Goal: Information Seeking & Learning: Check status

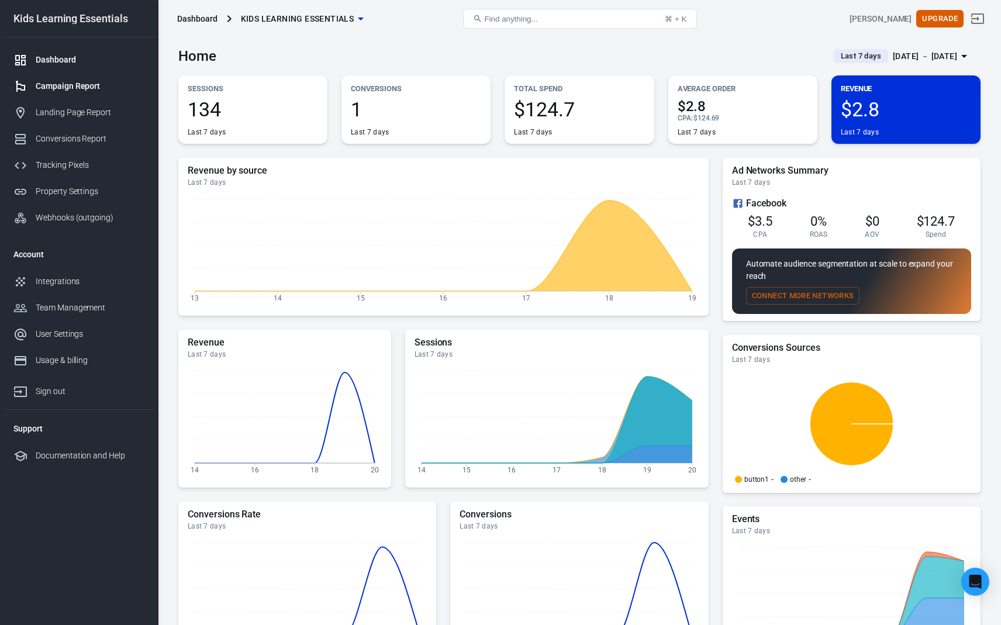
click at [91, 89] on div "Campaign Report" at bounding box center [90, 86] width 109 height 12
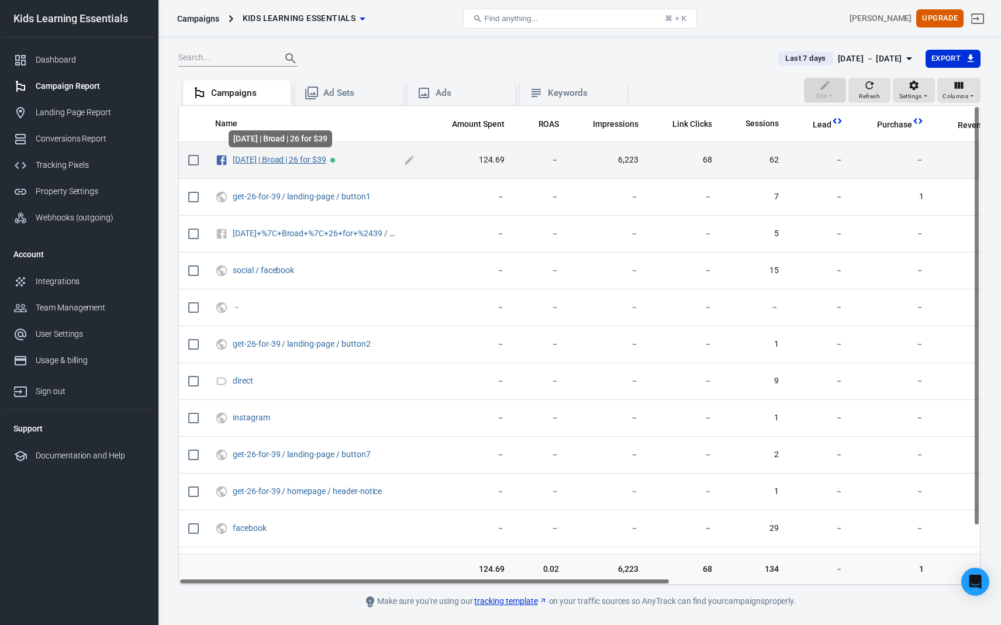
click at [281, 161] on link "[DATE] | Broad | 26 for $39" at bounding box center [280, 159] width 94 height 9
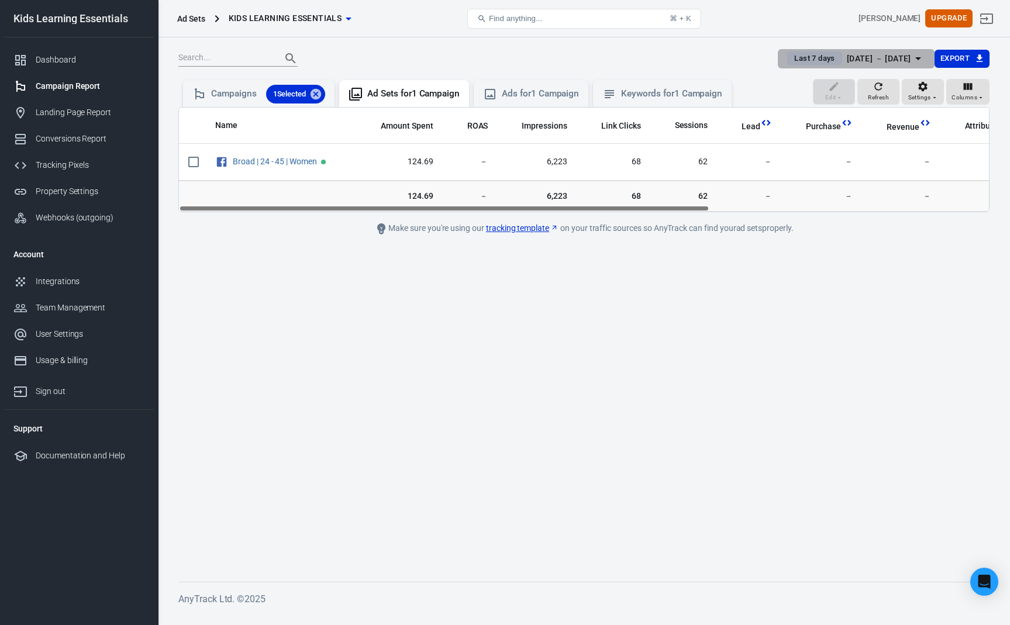
click at [893, 56] on div "[DATE] － [DATE]" at bounding box center [879, 58] width 64 height 15
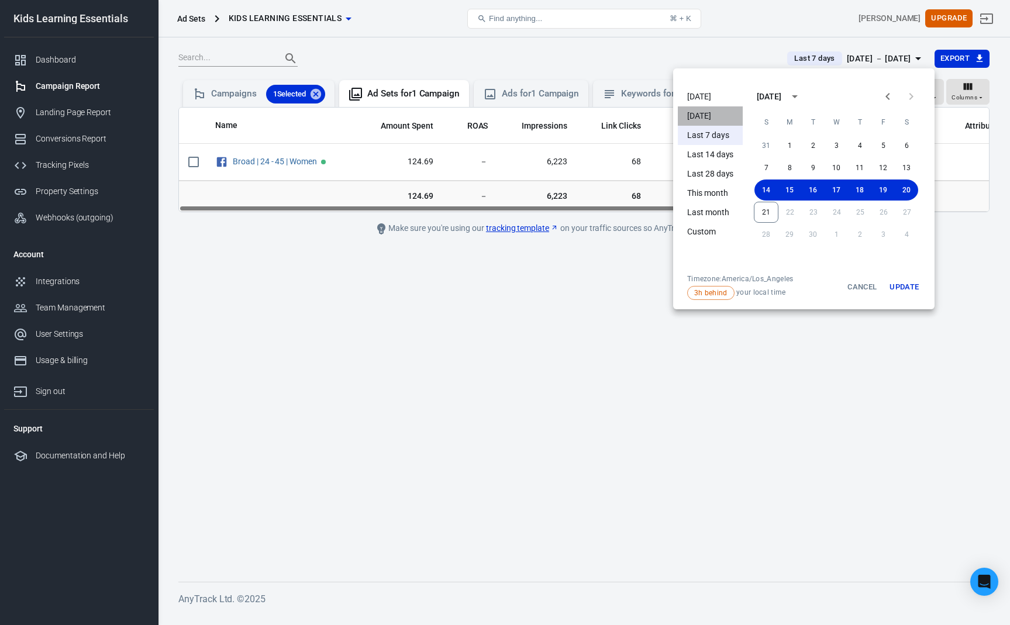
click at [685, 112] on li "[DATE]" at bounding box center [710, 115] width 65 height 19
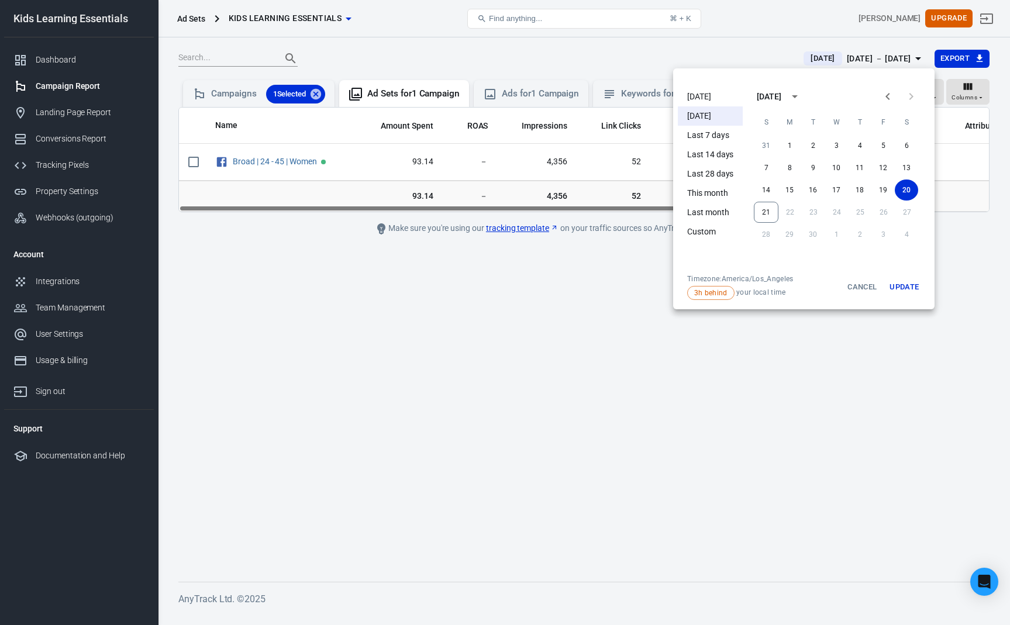
click at [565, 249] on div at bounding box center [505, 312] width 1010 height 625
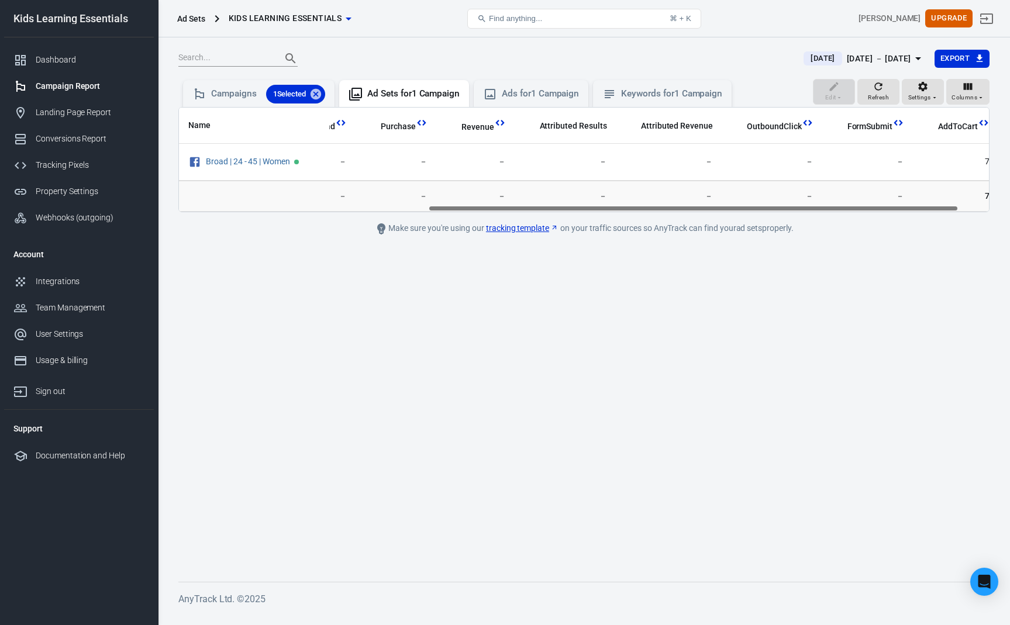
scroll to position [0, 426]
drag, startPoint x: 653, startPoint y: 207, endPoint x: 960, endPoint y: 213, distance: 307.7
click at [960, 213] on main "[DATE] [DATE] － [DATE] Export Edit Refresh Settings Columns Campaigns 1 Selecte…" at bounding box center [583, 306] width 811 height 514
click at [876, 47] on div "[DATE] [DATE] － [DATE] Export Edit Refresh Settings Columns Campaigns 1 Selecte…" at bounding box center [584, 325] width 852 height 576
click at [868, 60] on div "[DATE] － [DATE]" at bounding box center [879, 58] width 64 height 15
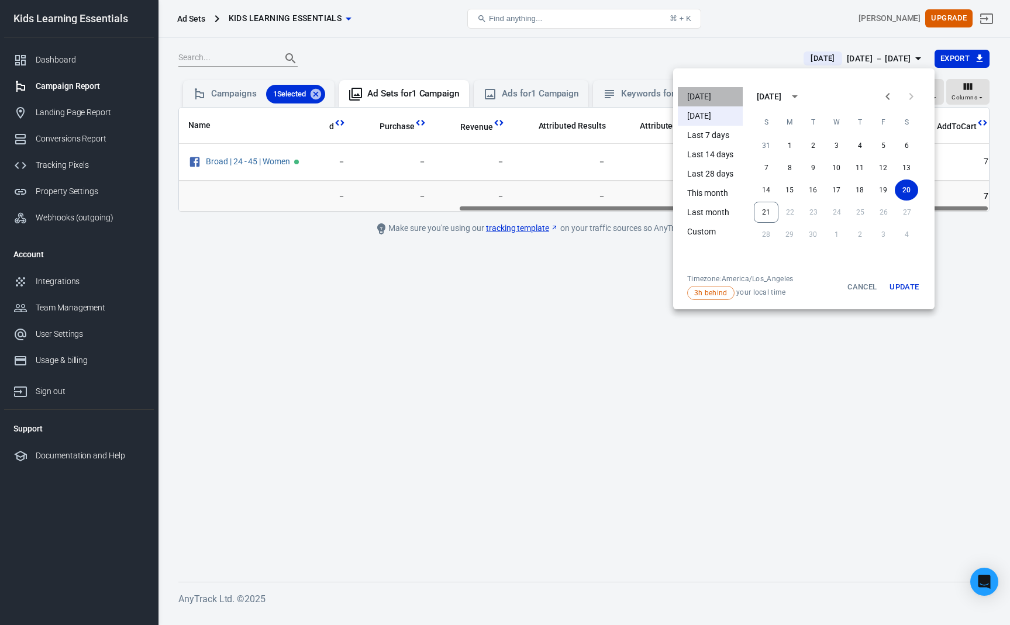
click at [694, 98] on li "[DATE]" at bounding box center [710, 96] width 65 height 19
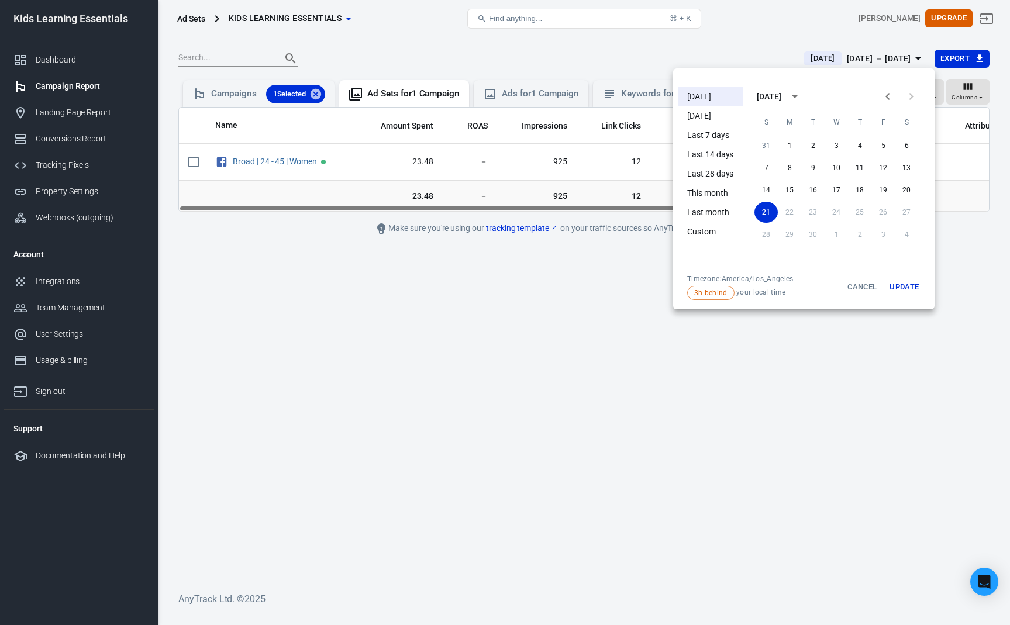
click at [587, 263] on div at bounding box center [505, 312] width 1010 height 625
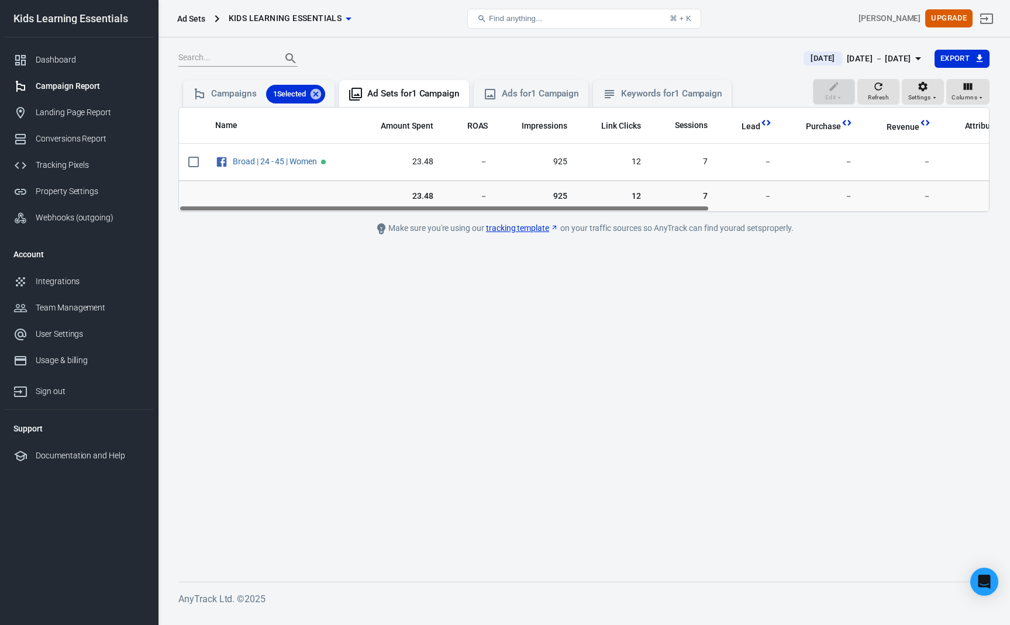
drag, startPoint x: 628, startPoint y: 210, endPoint x: 540, endPoint y: 196, distance: 88.7
click at [540, 196] on div "Name Amount Spent ROAS Impressions Link Clicks Sessions Lead Purchase Revenue A…" at bounding box center [583, 159] width 811 height 105
click at [847, 58] on div "[DATE] － [DATE]" at bounding box center [879, 58] width 64 height 15
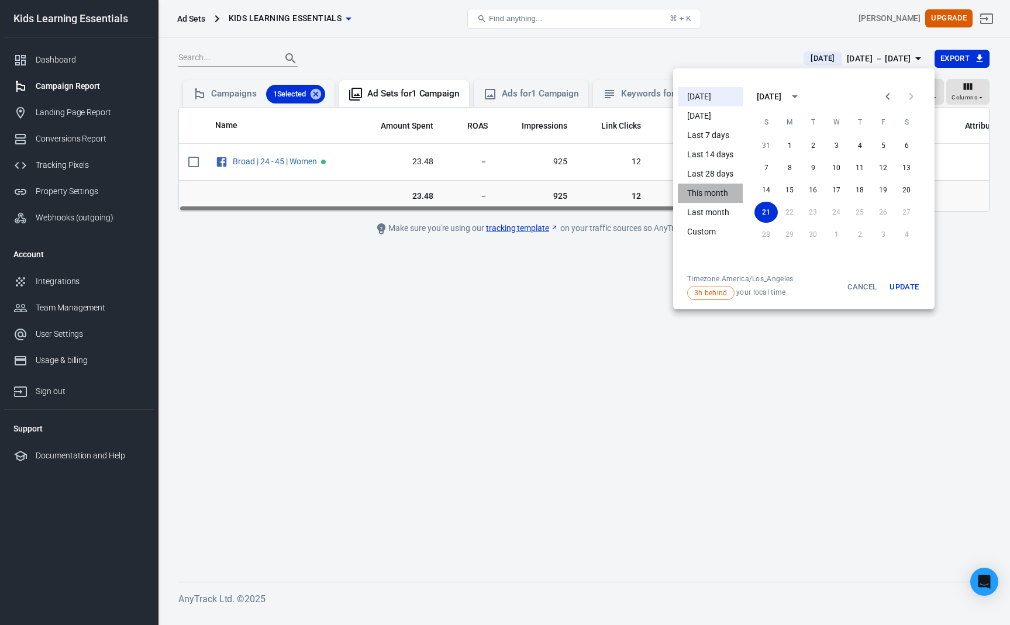
click at [703, 198] on li "This month" at bounding box center [710, 193] width 65 height 19
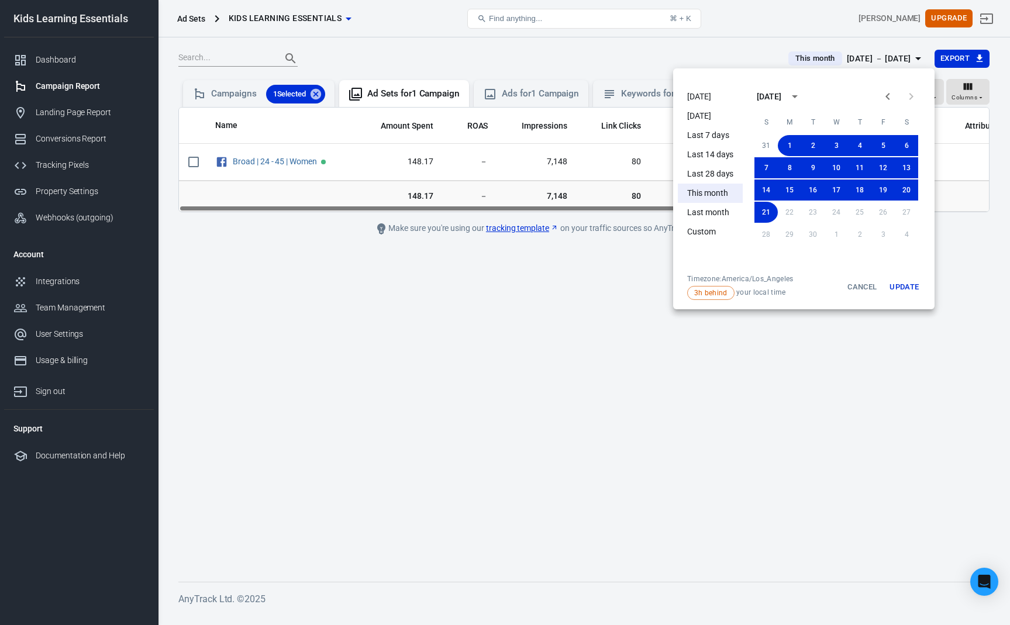
click at [590, 254] on div at bounding box center [505, 312] width 1010 height 625
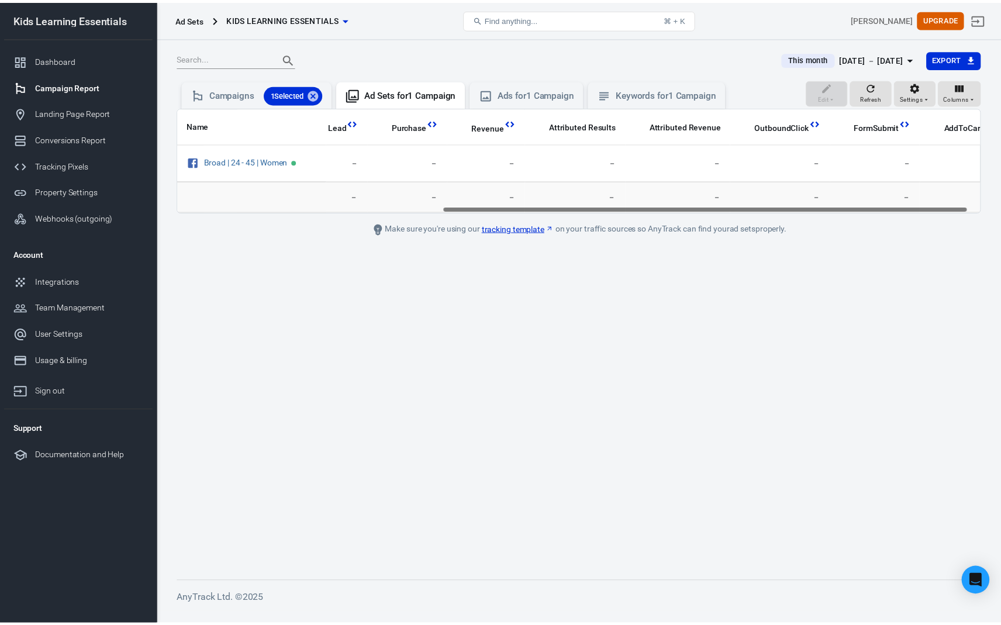
scroll to position [0, 426]
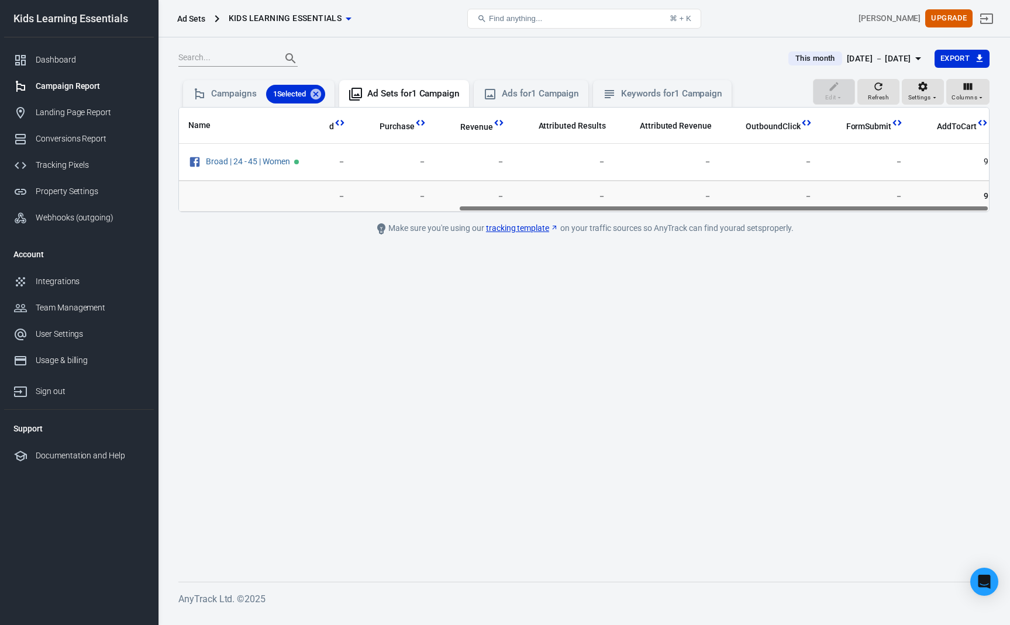
drag, startPoint x: 653, startPoint y: 209, endPoint x: 916, endPoint y: 210, distance: 263.1
click at [916, 210] on div "Name Amount Spent ROAS Impressions Link Clicks Sessions Lead Purchase Revenue A…" at bounding box center [584, 160] width 810 height 104
click at [70, 56] on div "Dashboard" at bounding box center [90, 60] width 109 height 12
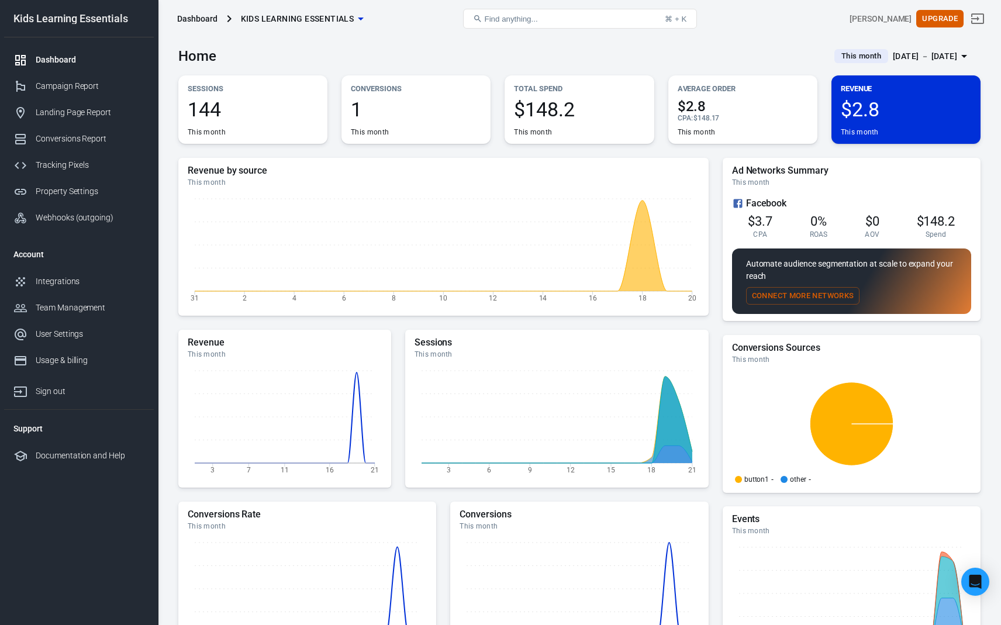
click at [439, 48] on div "Home This month [DATE] － [DATE]" at bounding box center [579, 51] width 802 height 29
click at [601, 48] on div "Home This month [DATE] － [DATE]" at bounding box center [579, 51] width 802 height 29
click at [70, 85] on div "Campaign Report" at bounding box center [90, 86] width 109 height 12
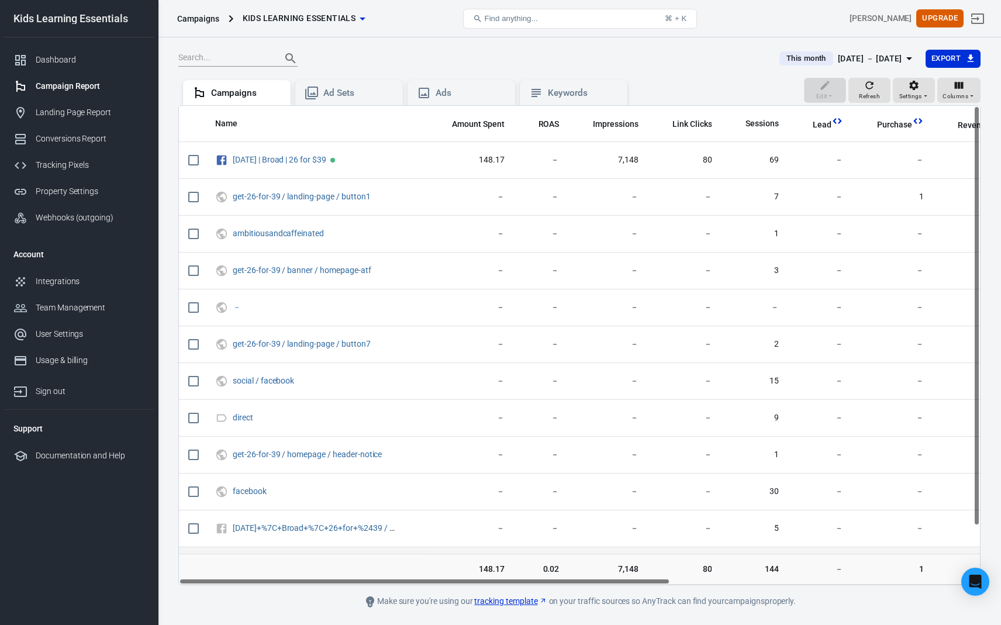
drag, startPoint x: 491, startPoint y: 579, endPoint x: 436, endPoint y: 547, distance: 63.7
click at [442, 549] on div "Name Amount Spent ROAS Impressions Link Clicks Sessions Lead Purchase Revenue A…" at bounding box center [579, 345] width 802 height 480
drag, startPoint x: 595, startPoint y: 64, endPoint x: 599, endPoint y: 69, distance: 6.6
click at [595, 64] on div at bounding box center [471, 58] width 587 height 16
click at [665, 80] on div "Edit Refresh Settings Columns Campaigns Ad Sets Ads Keywords" at bounding box center [579, 92] width 802 height 28
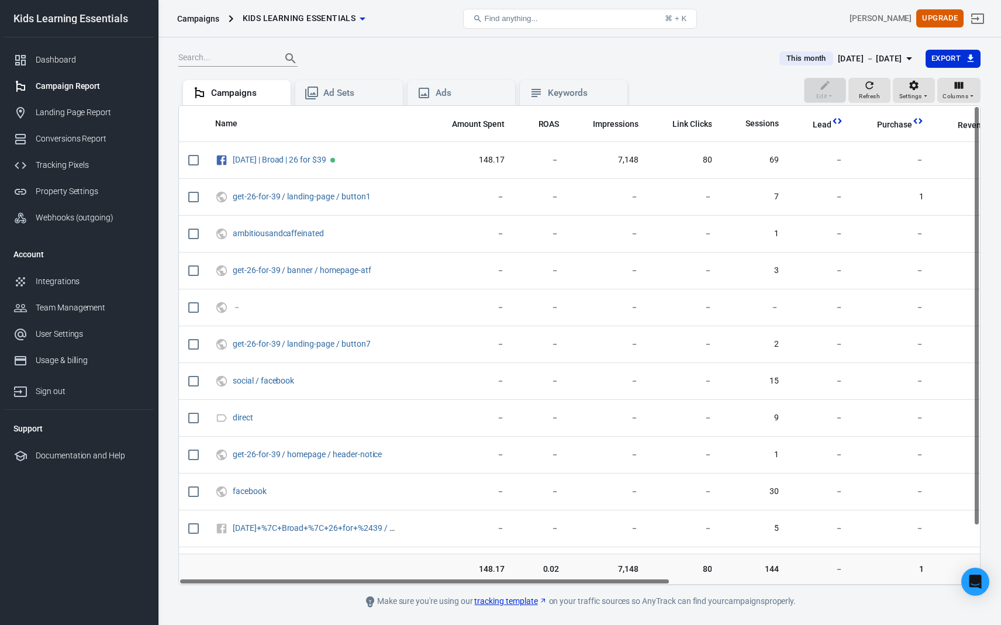
click at [572, 46] on div "This month [DATE] － [DATE] Export Edit Refresh Settings Columns Campaigns Ad Se…" at bounding box center [579, 348] width 843 height 622
click at [380, 85] on div "Ad Sets" at bounding box center [349, 93] width 108 height 26
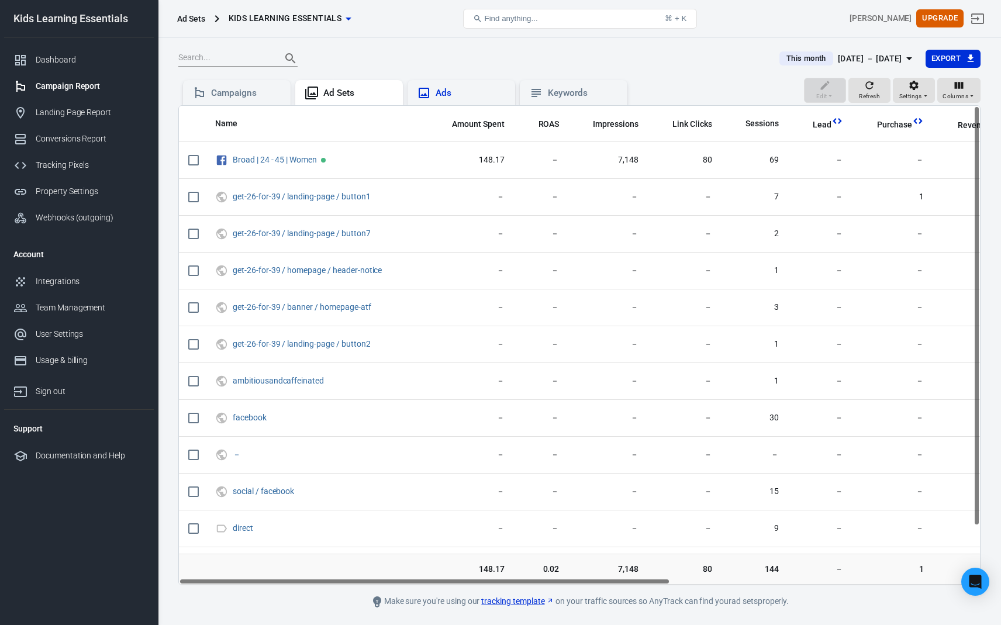
click at [441, 89] on div "Ads" at bounding box center [471, 93] width 70 height 12
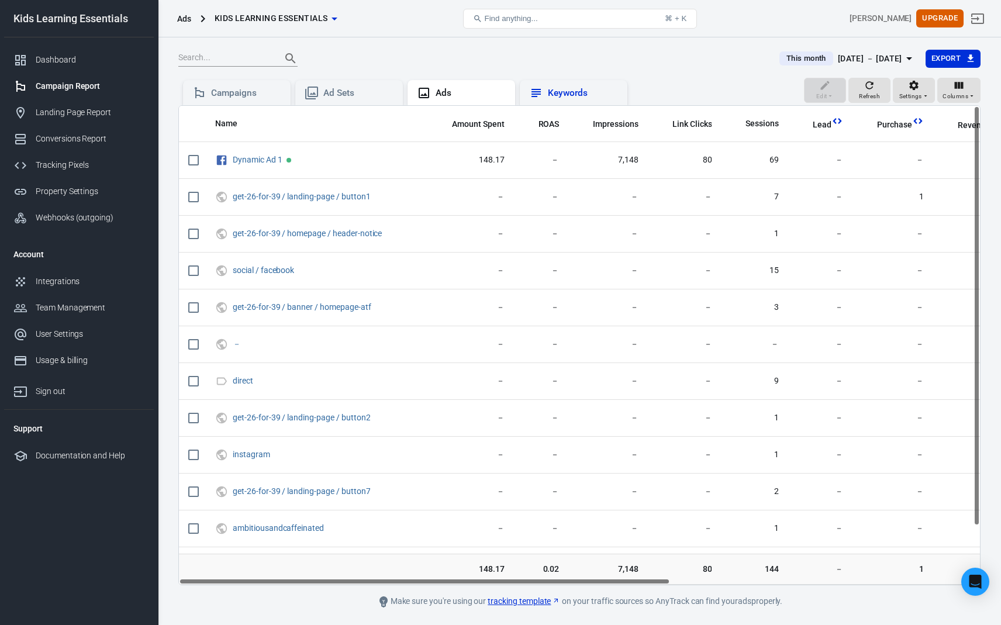
click at [576, 91] on div "Keywords" at bounding box center [583, 93] width 70 height 12
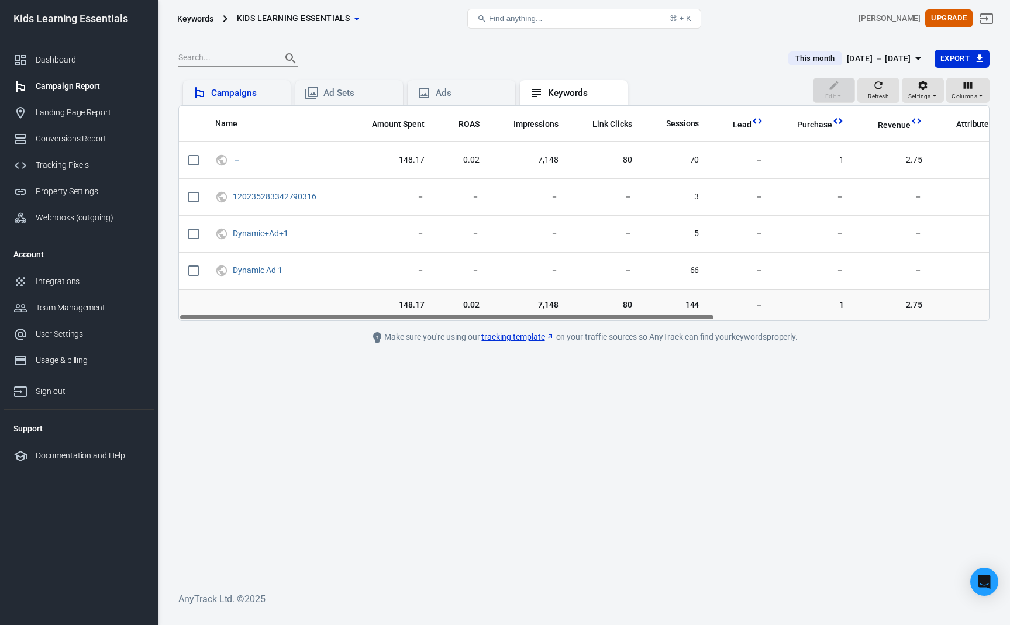
click at [247, 97] on div "Campaigns" at bounding box center [246, 93] width 70 height 12
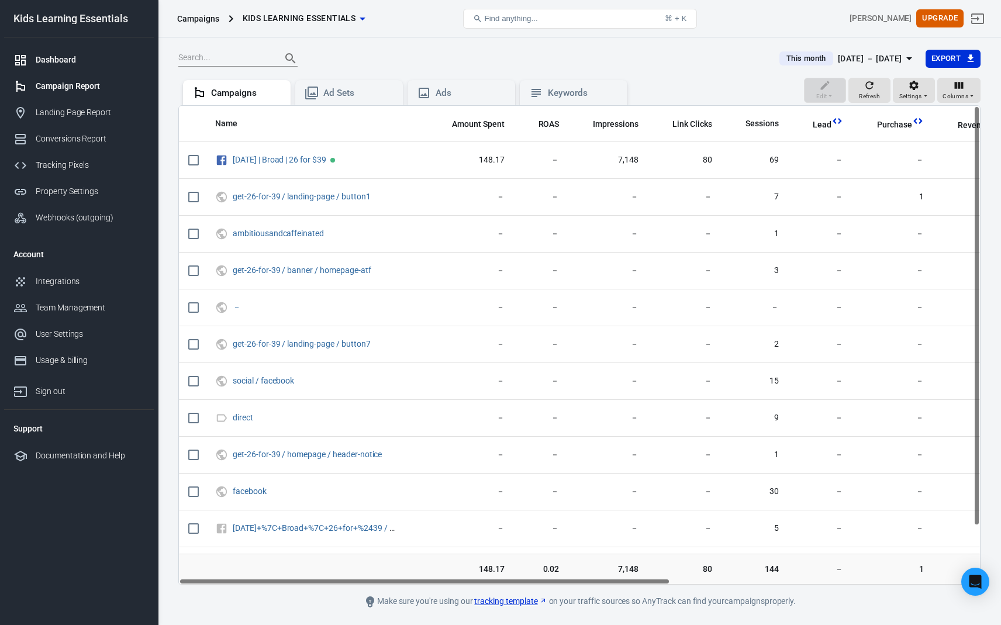
click at [40, 60] on div "Dashboard" at bounding box center [90, 60] width 109 height 12
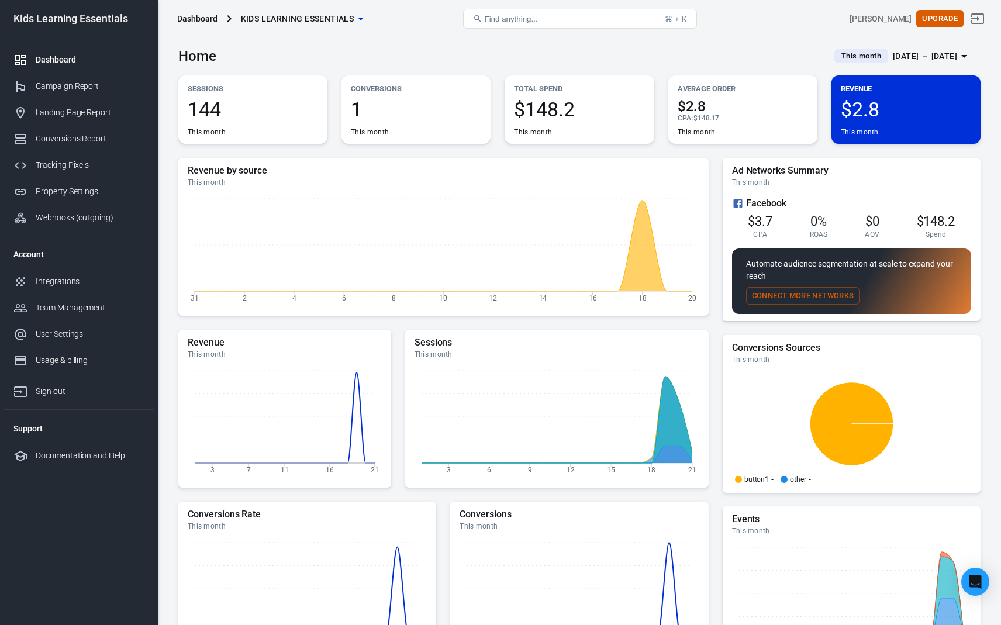
click at [320, 43] on div "Home This month [DATE] － [DATE]" at bounding box center [579, 51] width 802 height 29
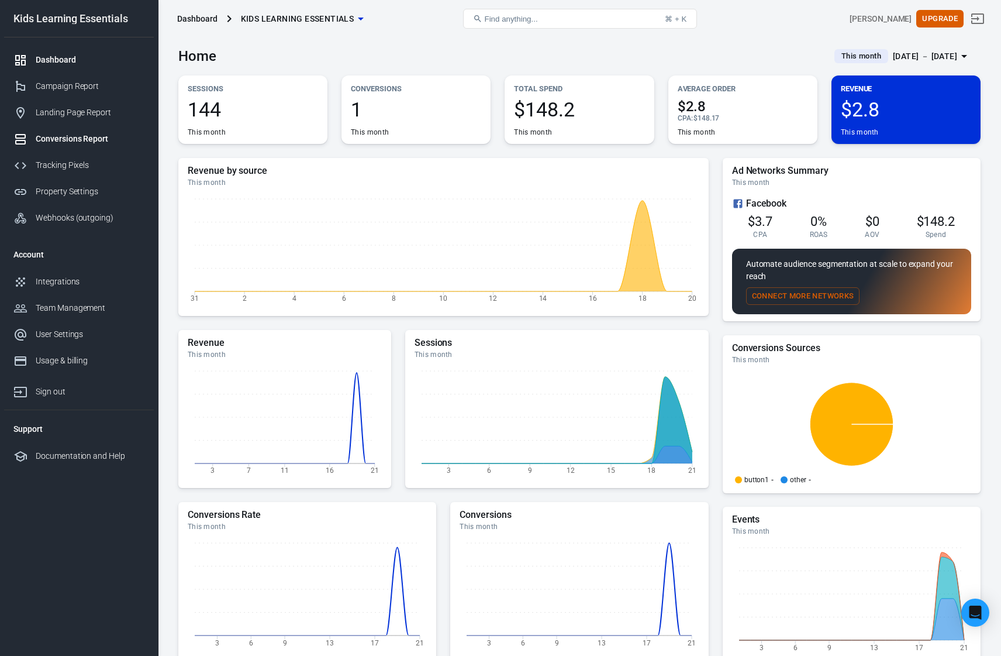
click at [61, 136] on div "Conversions Report" at bounding box center [90, 139] width 109 height 12
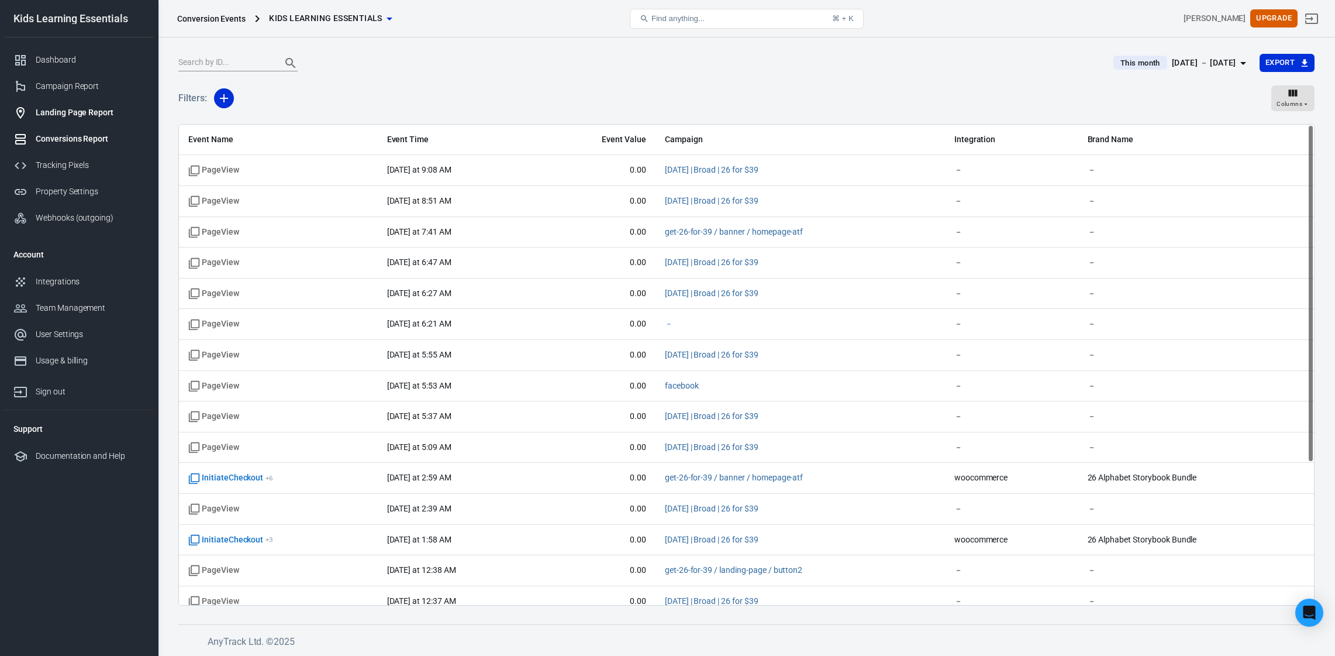
click at [94, 114] on div "Landing Page Report" at bounding box center [90, 112] width 109 height 12
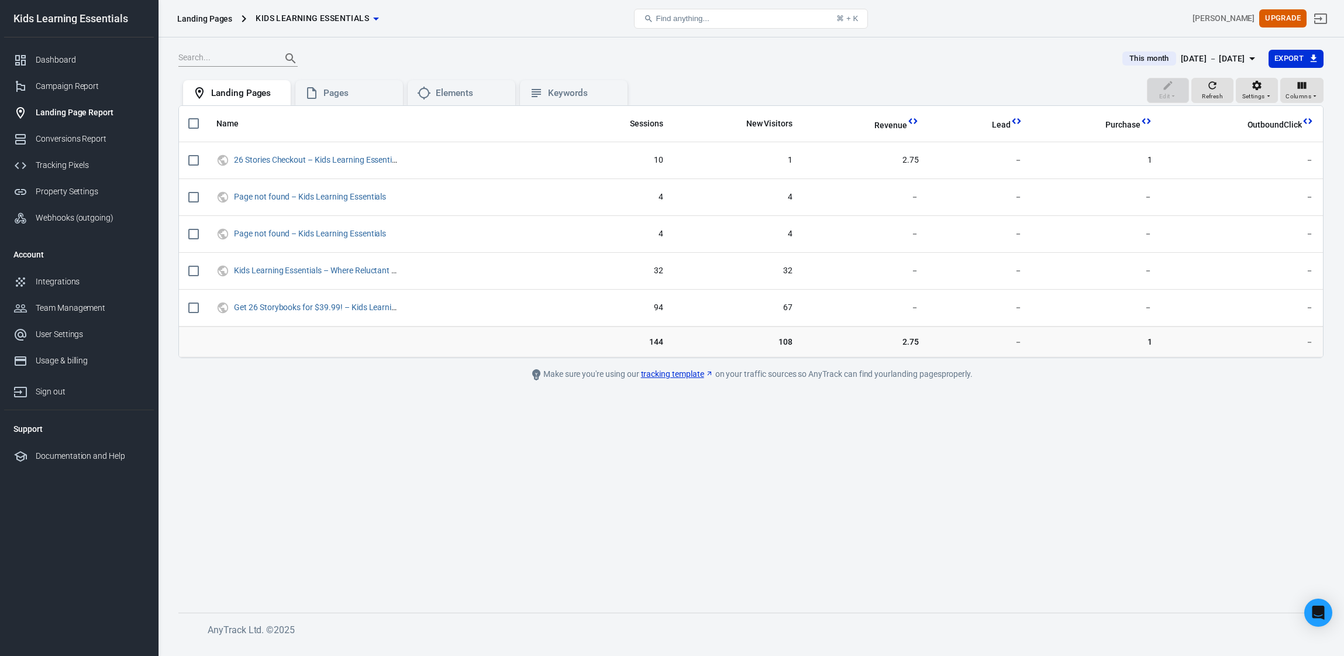
click at [1001, 53] on div "[DATE] － [DATE]" at bounding box center [1213, 58] width 64 height 15
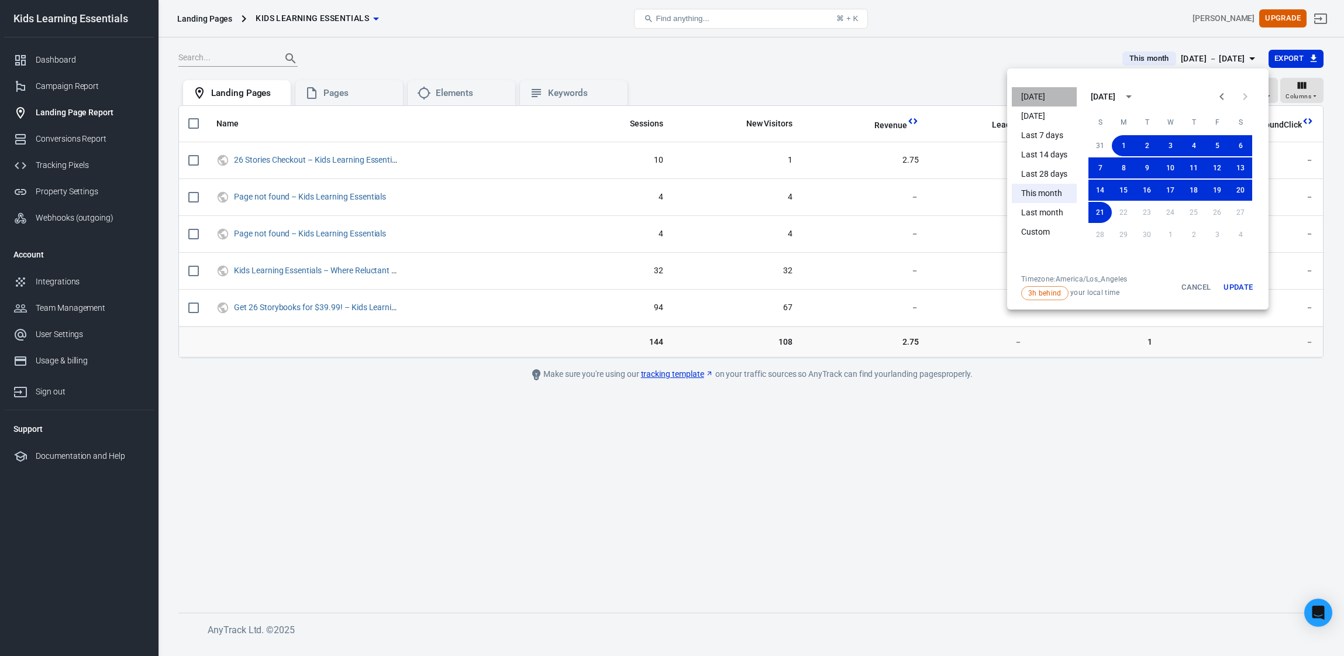
click at [1001, 99] on li "[DATE]" at bounding box center [1044, 96] width 65 height 19
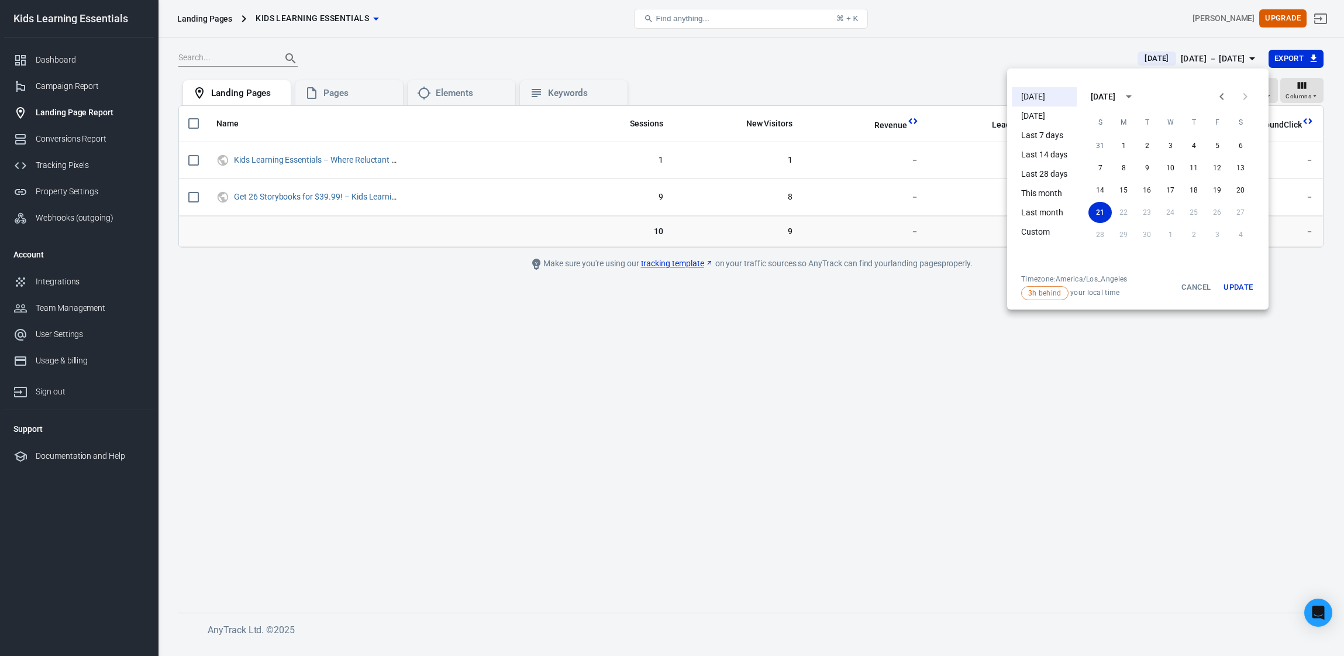
click at [830, 313] on div at bounding box center [672, 328] width 1344 height 656
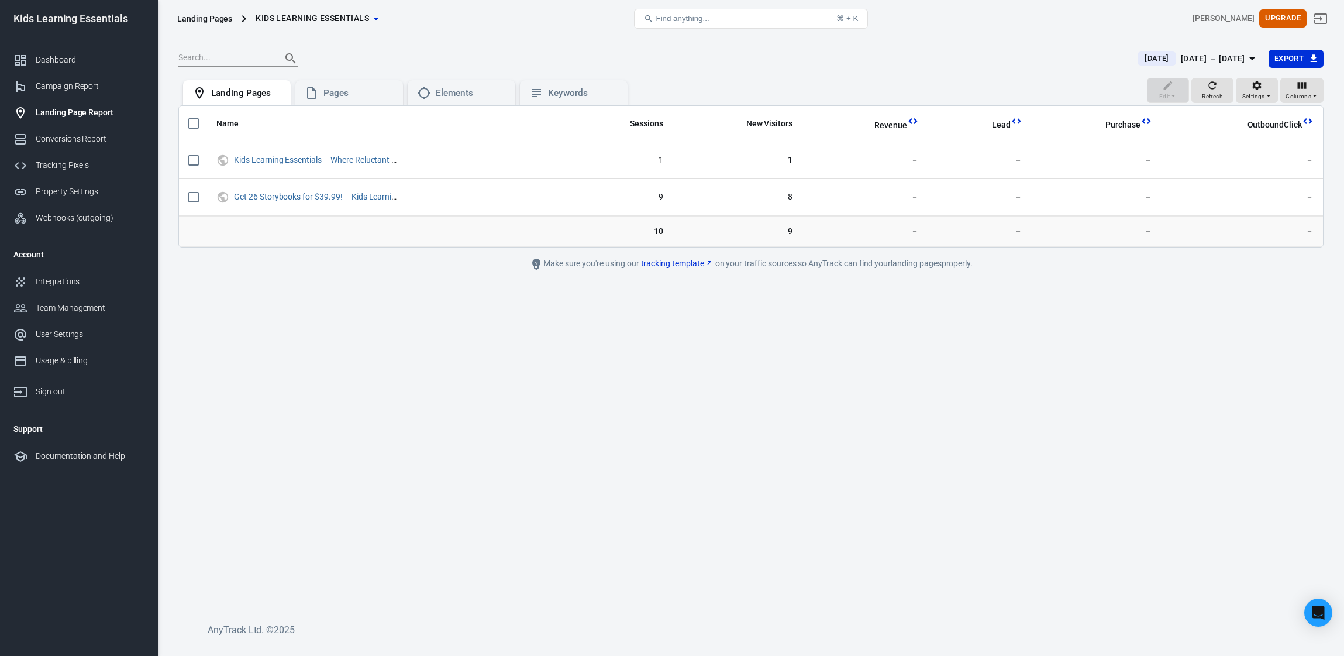
drag, startPoint x: 254, startPoint y: 279, endPoint x: 253, endPoint y: 257, distance: 22.2
click at [254, 278] on main "[DATE] [DATE] － [DATE] Export Edit Refresh Settings Columns Landing Pages Pages…" at bounding box center [750, 321] width 1145 height 544
click at [678, 313] on main "[DATE] [DATE] － [DATE] Export Edit Refresh Settings Columns Landing Pages Pages…" at bounding box center [750, 321] width 1145 height 544
click at [710, 309] on main "[DATE] [DATE] － [DATE] Export Edit Refresh Settings Columns Landing Pages Pages…" at bounding box center [750, 321] width 1145 height 544
click at [61, 55] on div "Dashboard" at bounding box center [90, 60] width 109 height 12
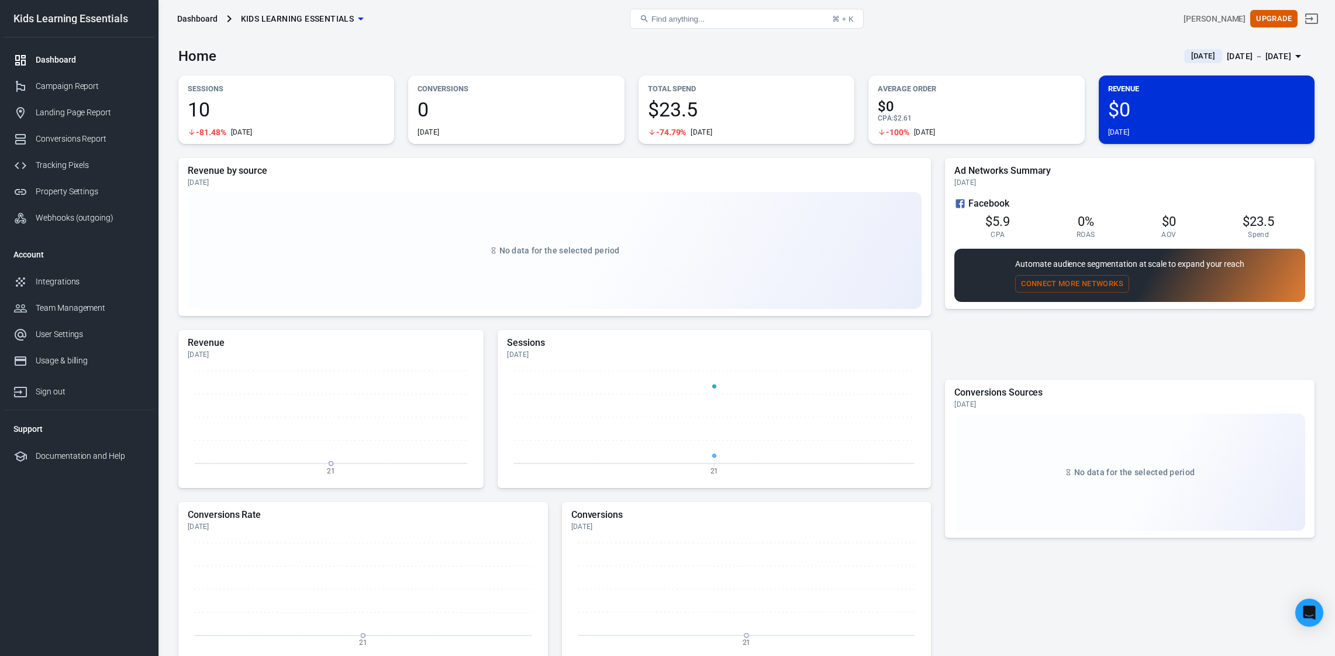
click at [834, 57] on div "Home [DATE] [DATE] － [DATE]" at bounding box center [746, 51] width 1136 height 29
